Goal: Use online tool/utility: Utilize a website feature to perform a specific function

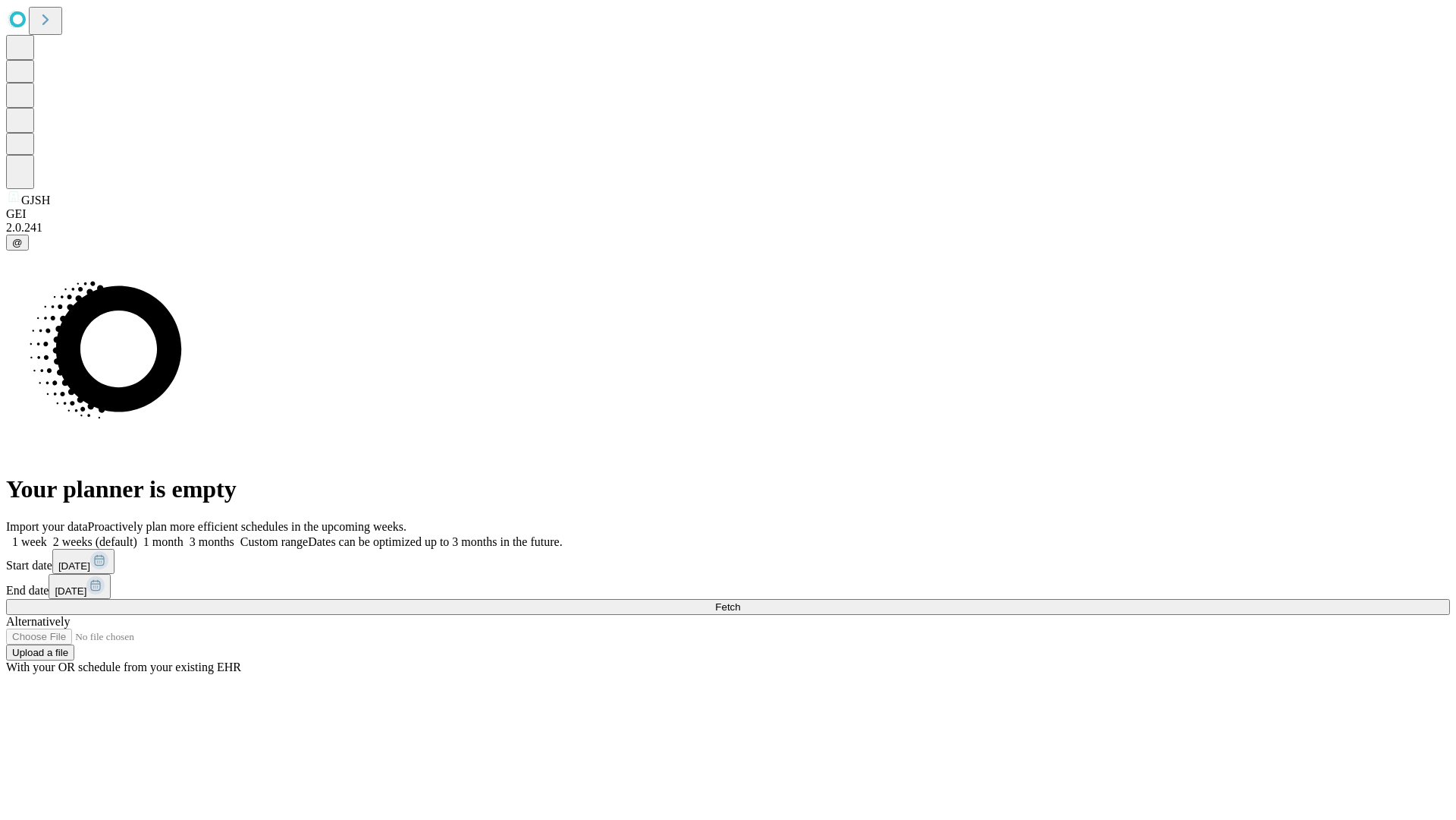
click at [740, 601] on span "Fetch" at bounding box center [728, 607] width 25 height 12
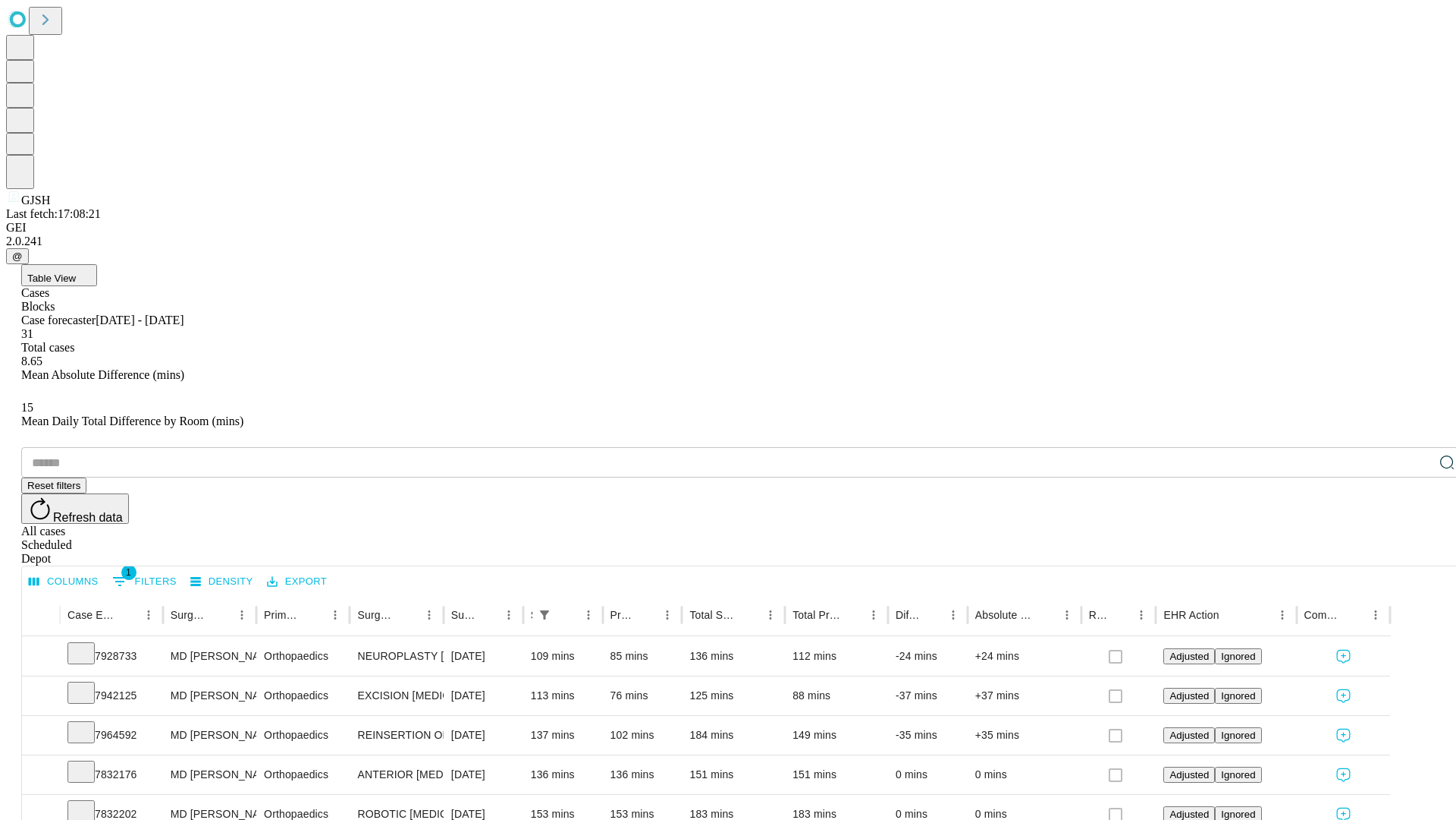
click at [76, 272] on span "Table View" at bounding box center [51, 278] width 49 height 12
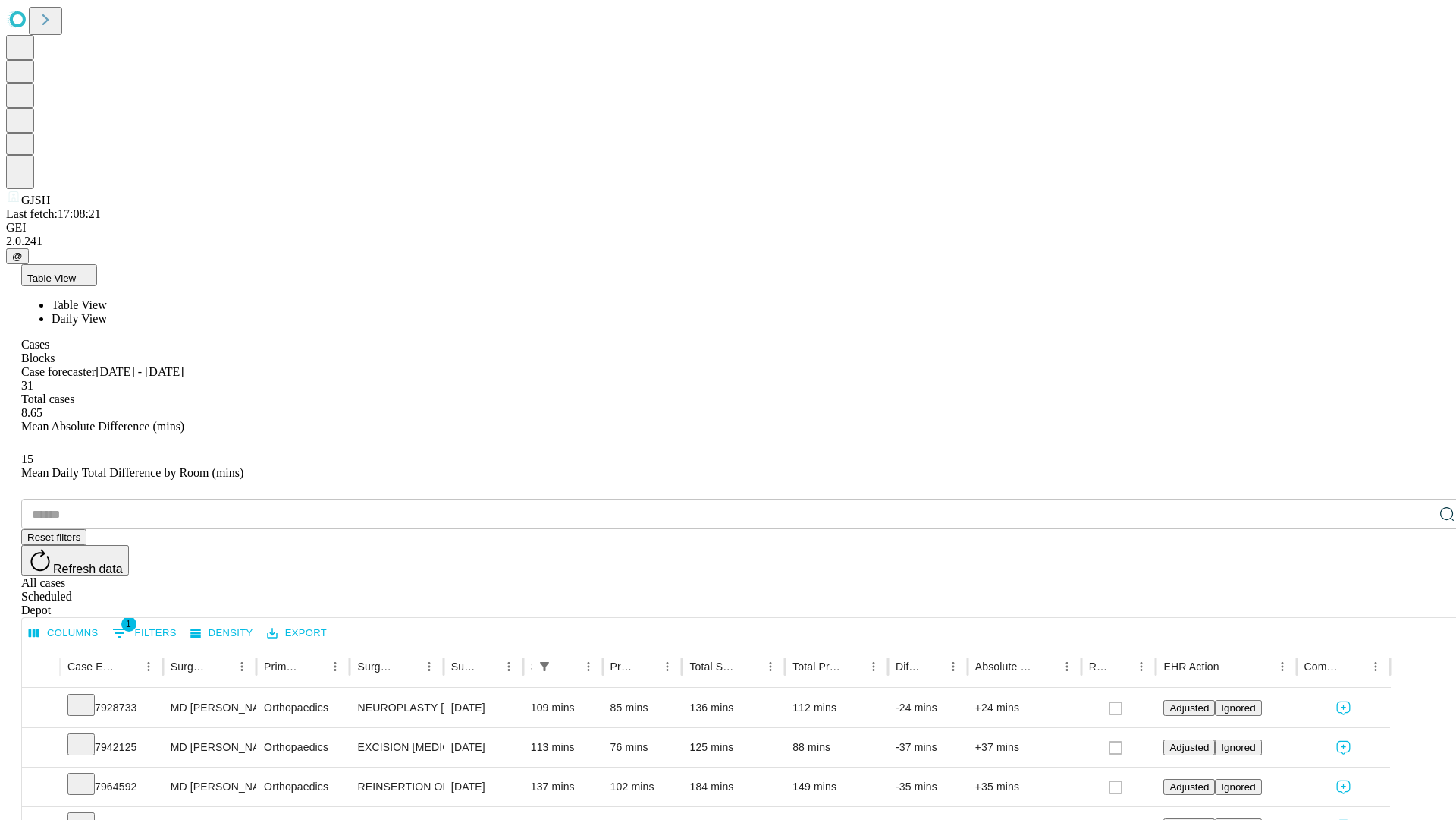
click at [107, 312] on span "Daily View" at bounding box center [79, 318] width 55 height 13
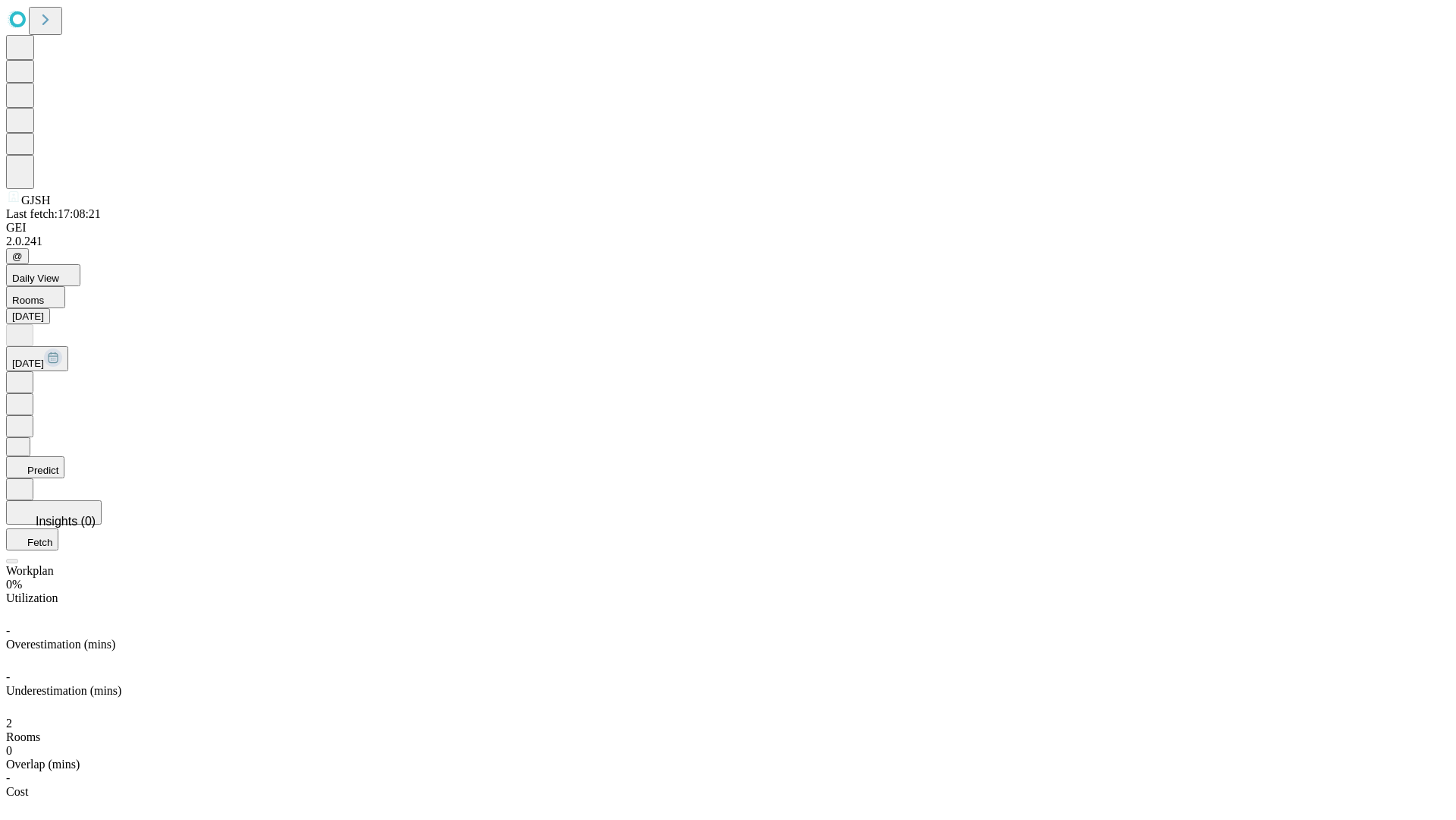
click at [64, 456] on button "Predict" at bounding box center [35, 467] width 59 height 22
